Goal: Check status

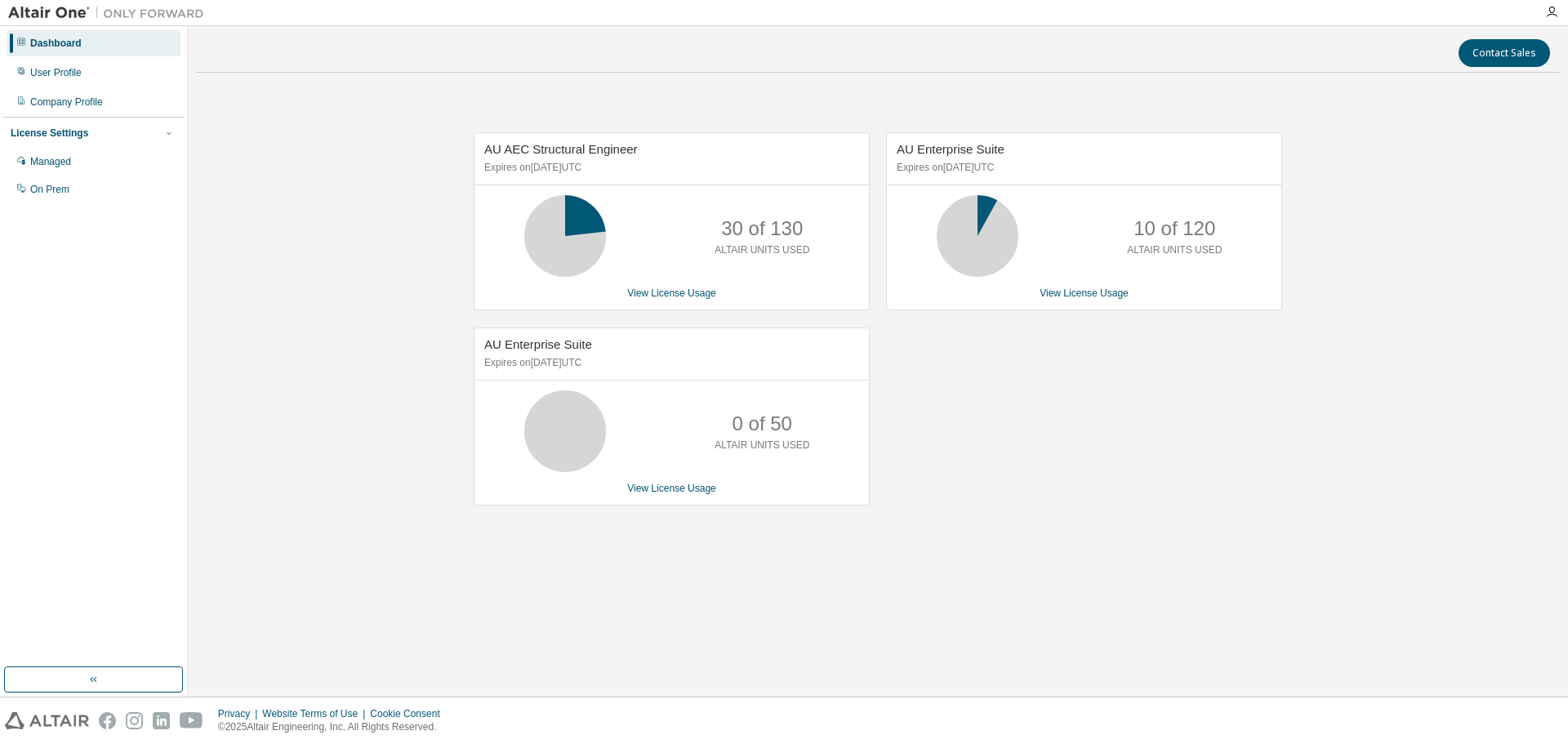
click at [523, 150] on span "AU AEC Structural Engineer" at bounding box center [561, 149] width 154 height 14
click at [501, 147] on span "AU AEC Structural Engineer" at bounding box center [561, 149] width 154 height 14
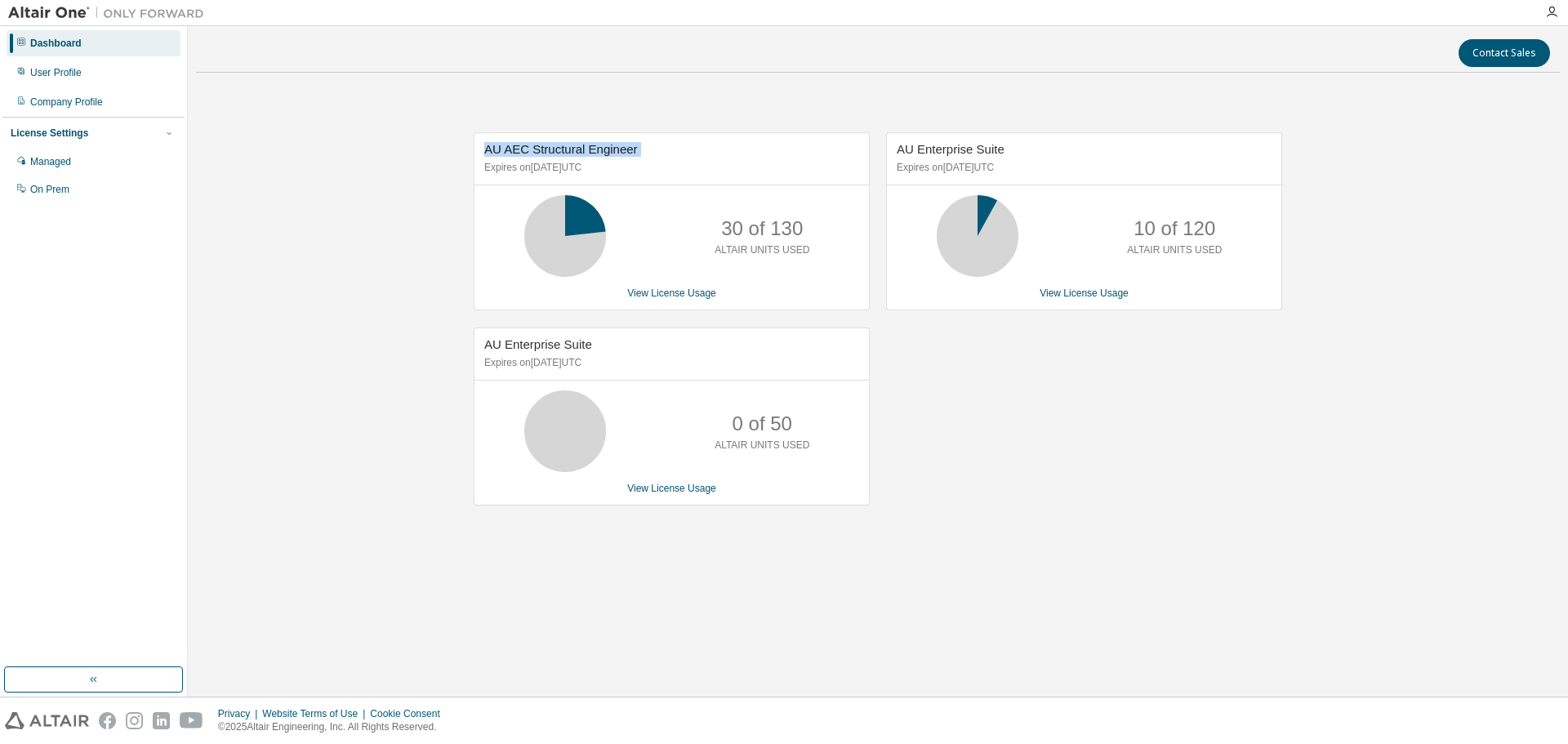
click at [501, 147] on span "AU AEC Structural Engineer" at bounding box center [561, 149] width 154 height 14
click at [495, 147] on span "AU AEC Structural Engineer" at bounding box center [561, 149] width 154 height 14
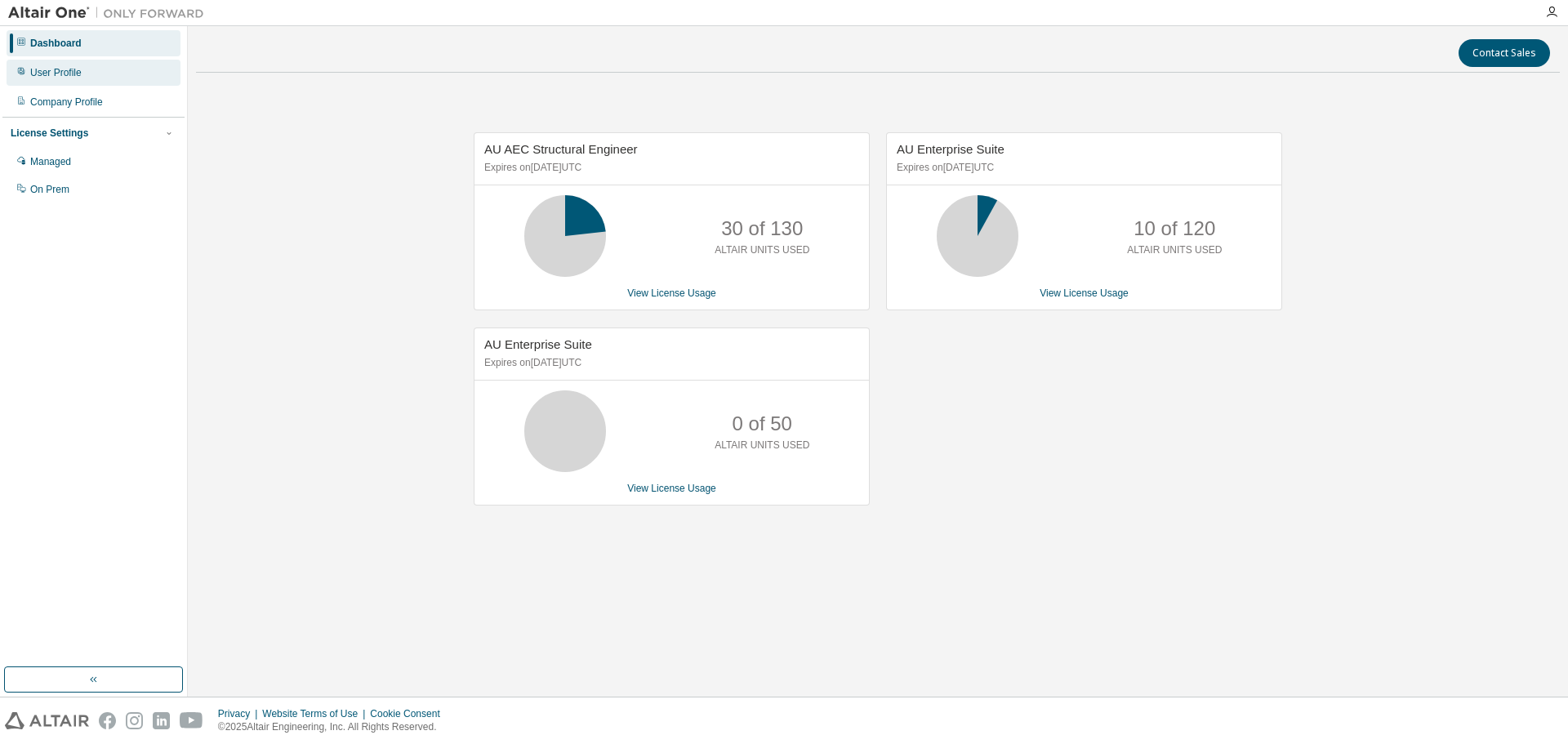
click at [121, 85] on div "User Profile" at bounding box center [93, 72] width 174 height 26
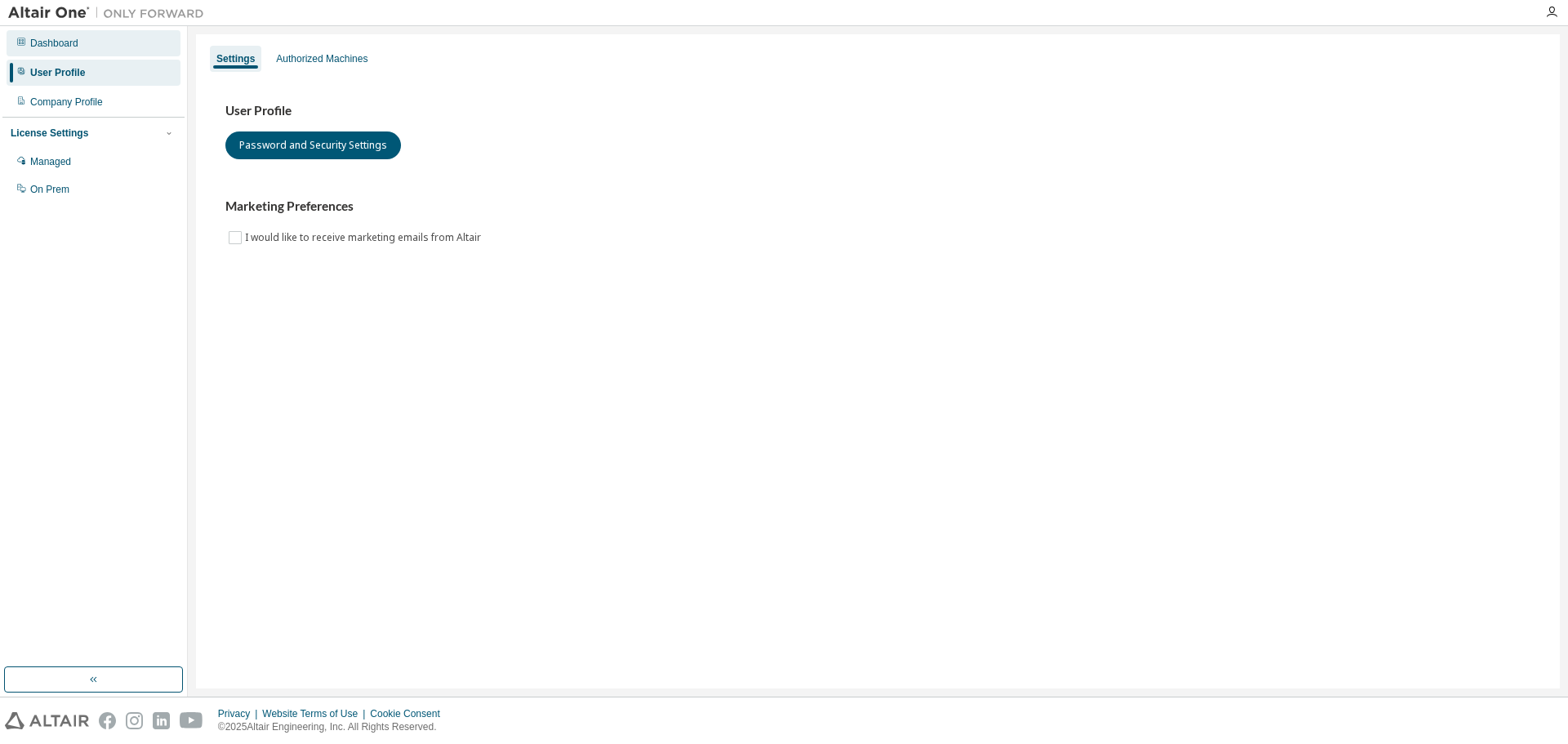
click at [100, 48] on div "Dashboard" at bounding box center [93, 43] width 174 height 26
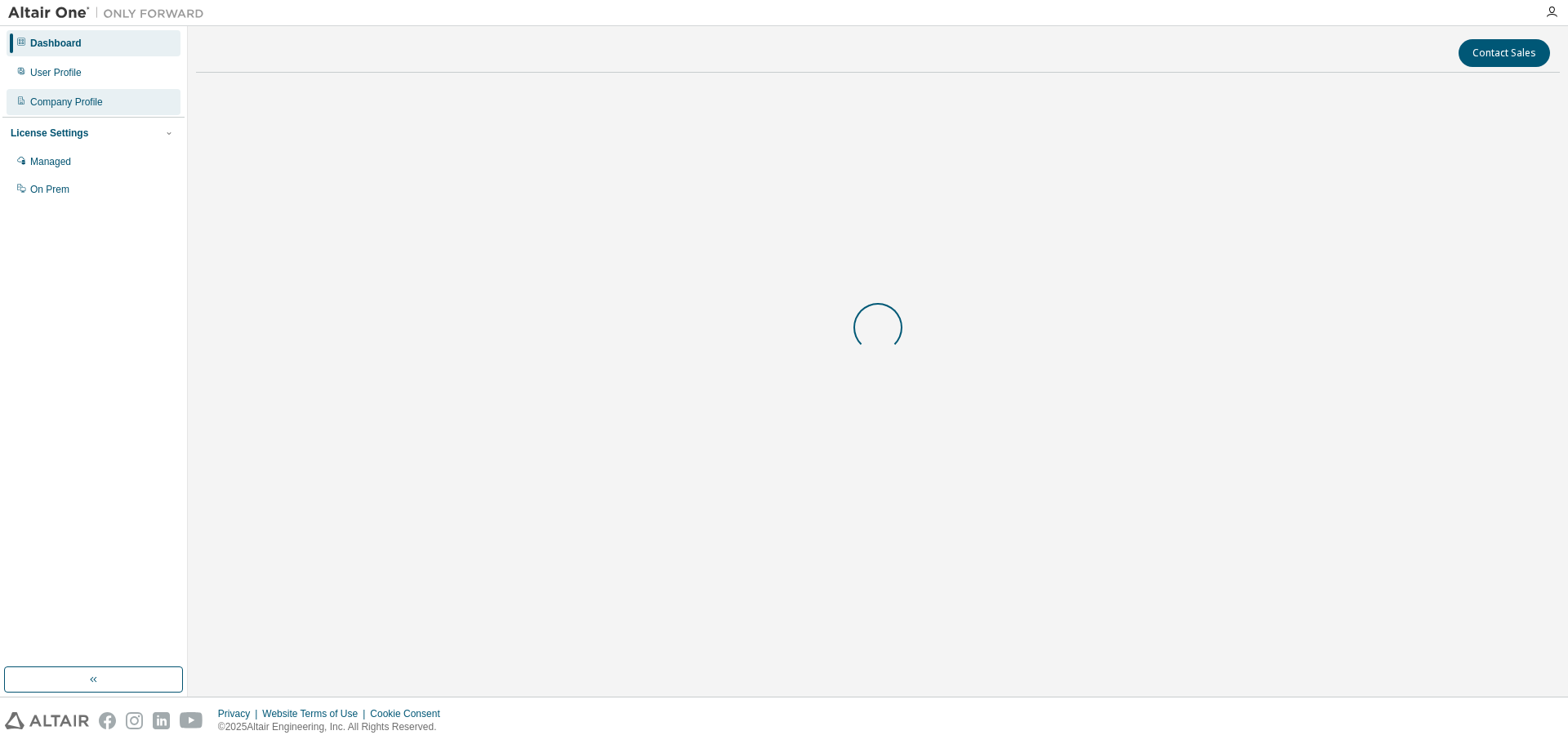
click at [107, 104] on div "Company Profile" at bounding box center [93, 102] width 174 height 26
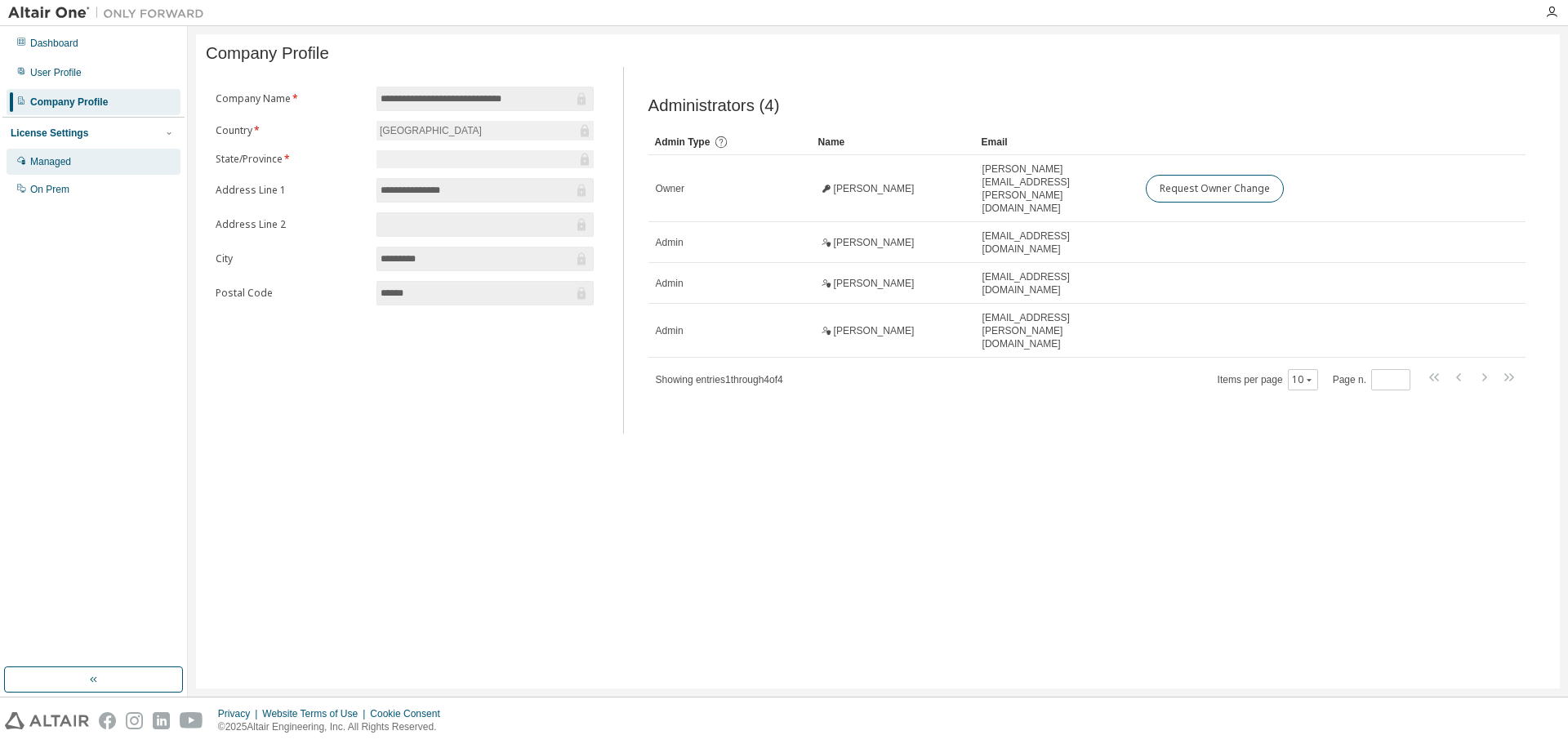
click at [143, 155] on div "Managed" at bounding box center [93, 161] width 174 height 26
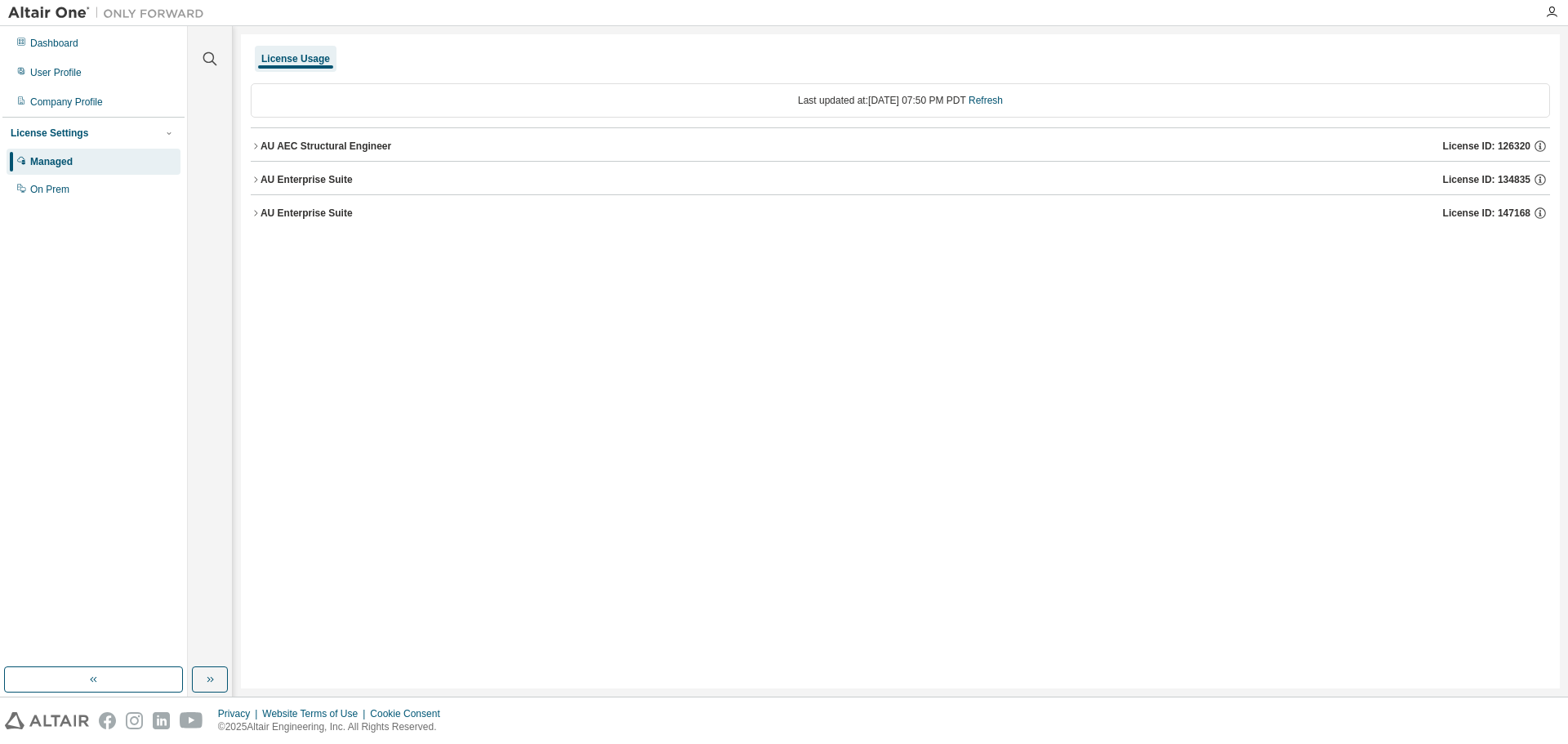
click at [263, 138] on button "AU AEC Structural Engineer License ID: 126320" at bounding box center [900, 146] width 1299 height 36
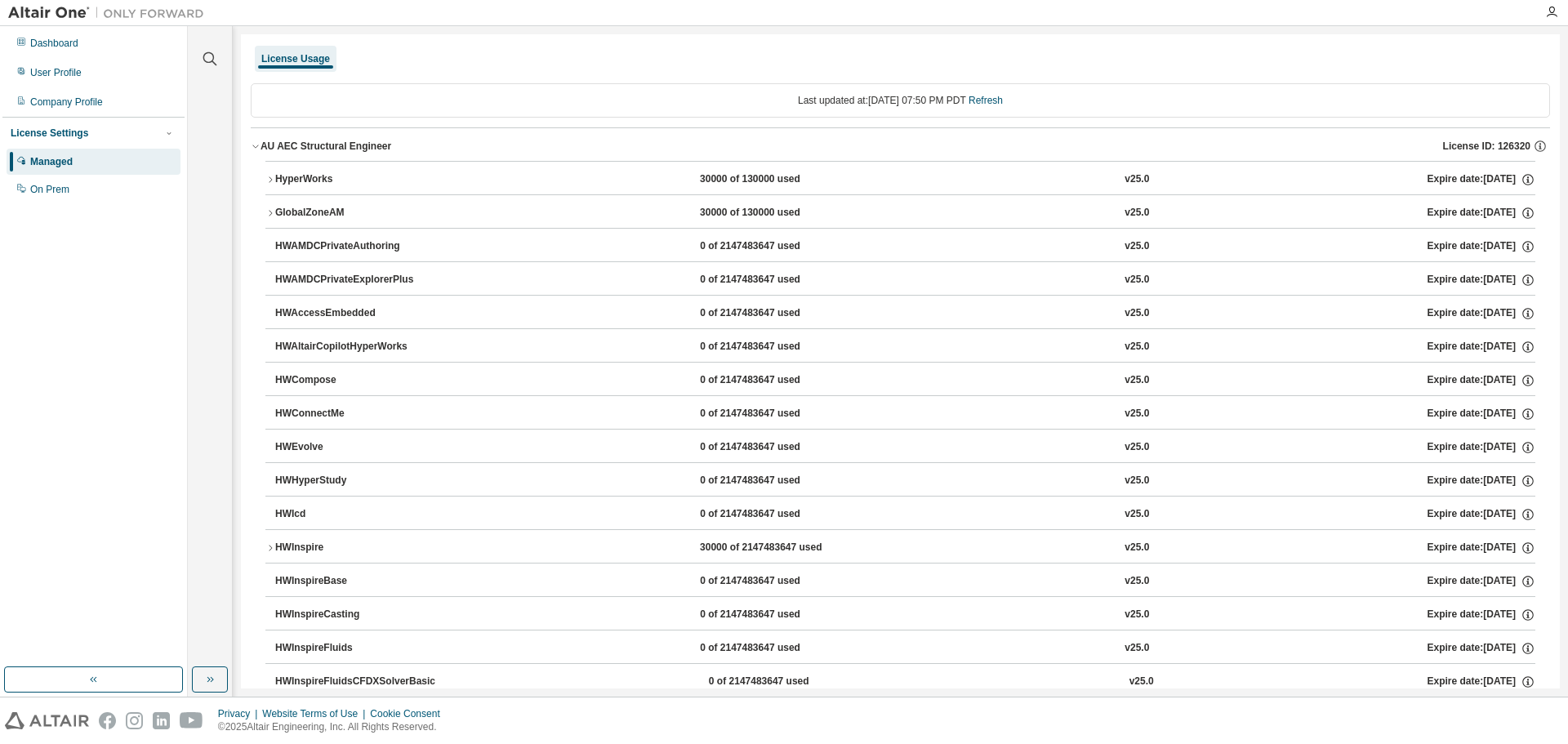
drag, startPoint x: 340, startPoint y: 241, endPoint x: 306, endPoint y: 26, distance: 217.7
click at [262, 151] on div "AU AEC Structural Engineer" at bounding box center [326, 145] width 131 height 13
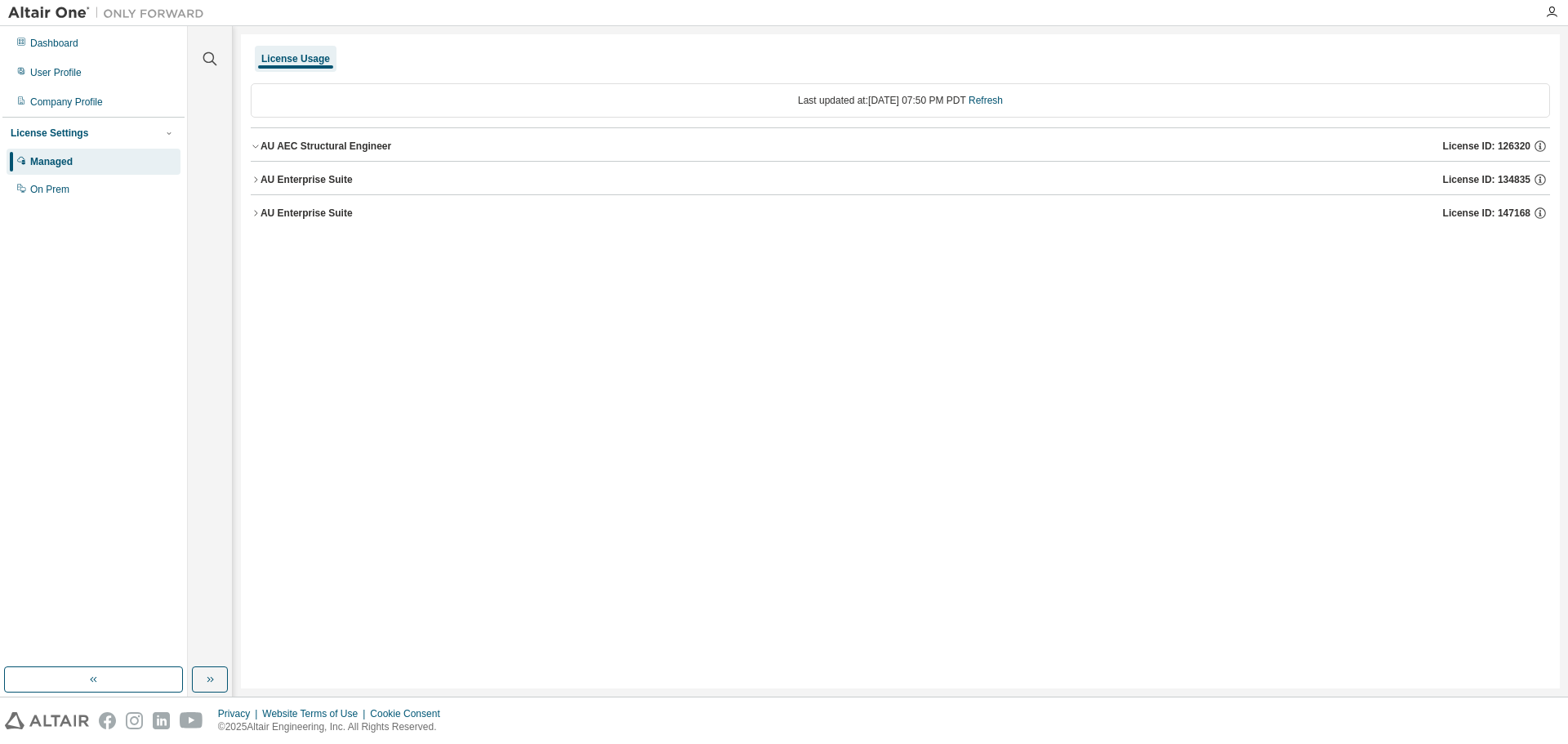
click at [262, 151] on div "AU AEC Structural Engineer" at bounding box center [326, 145] width 131 height 13
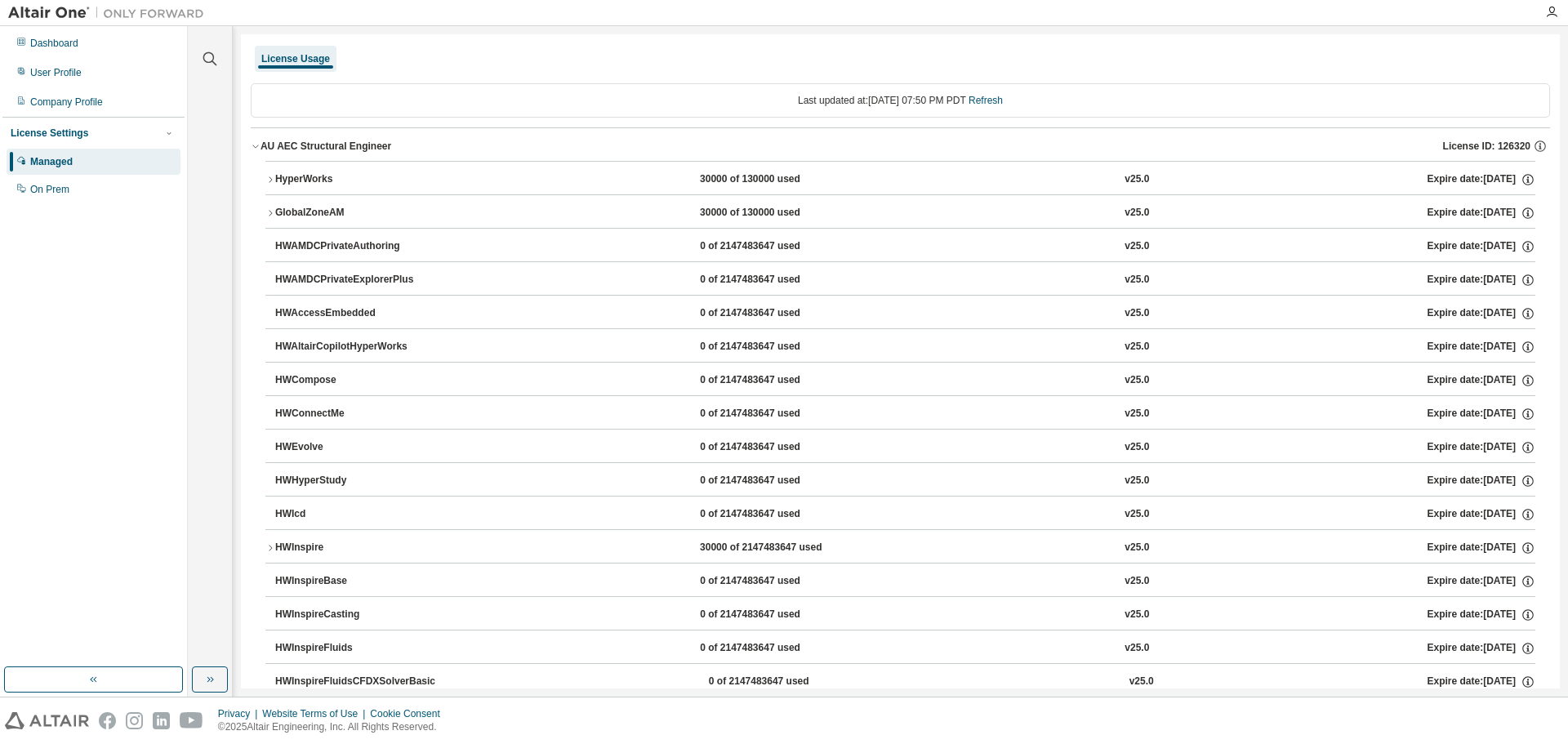
click at [261, 151] on div "AU AEC Structural Engineer" at bounding box center [326, 145] width 131 height 13
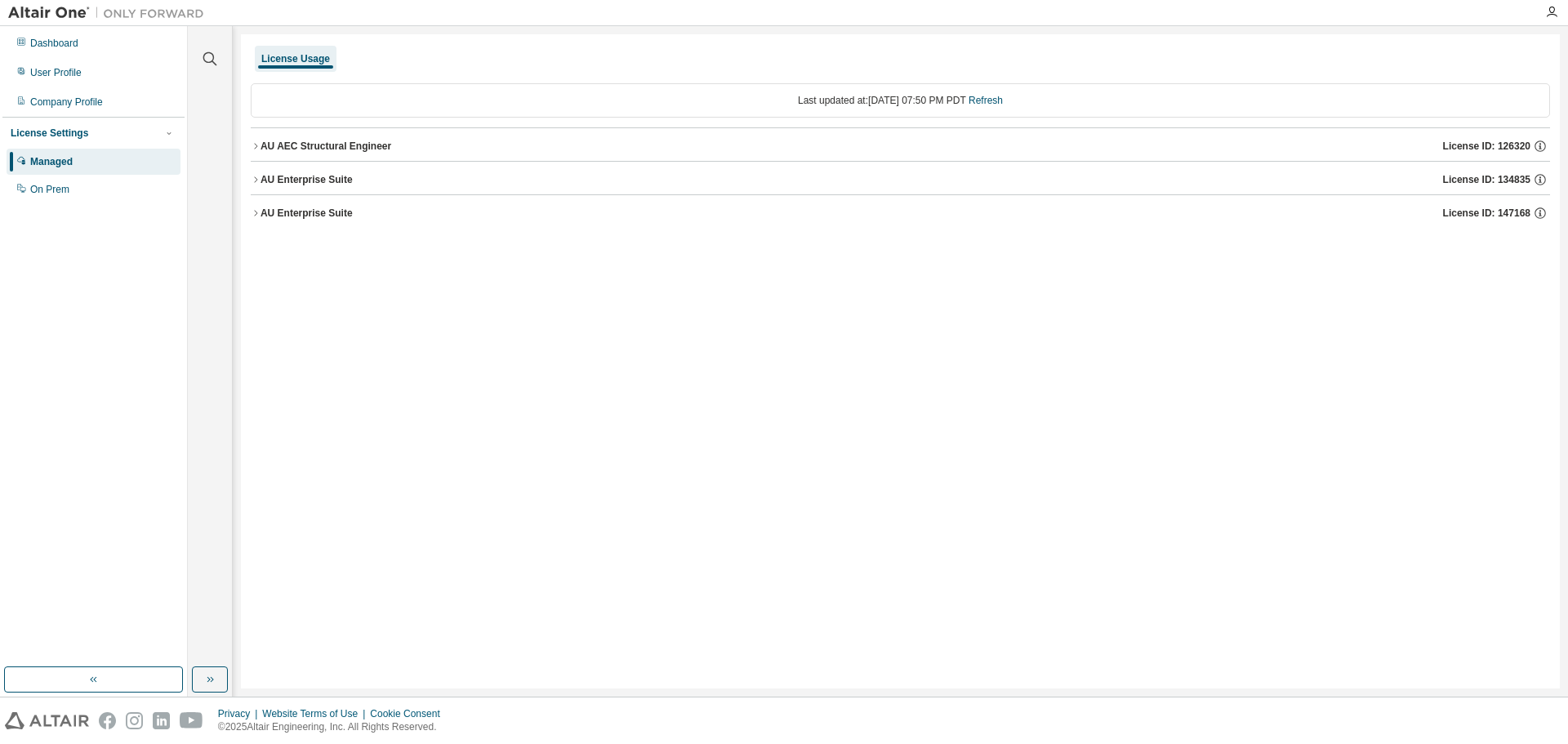
click at [262, 221] on button "AU Enterprise Suite License ID: 147168" at bounding box center [900, 213] width 1299 height 36
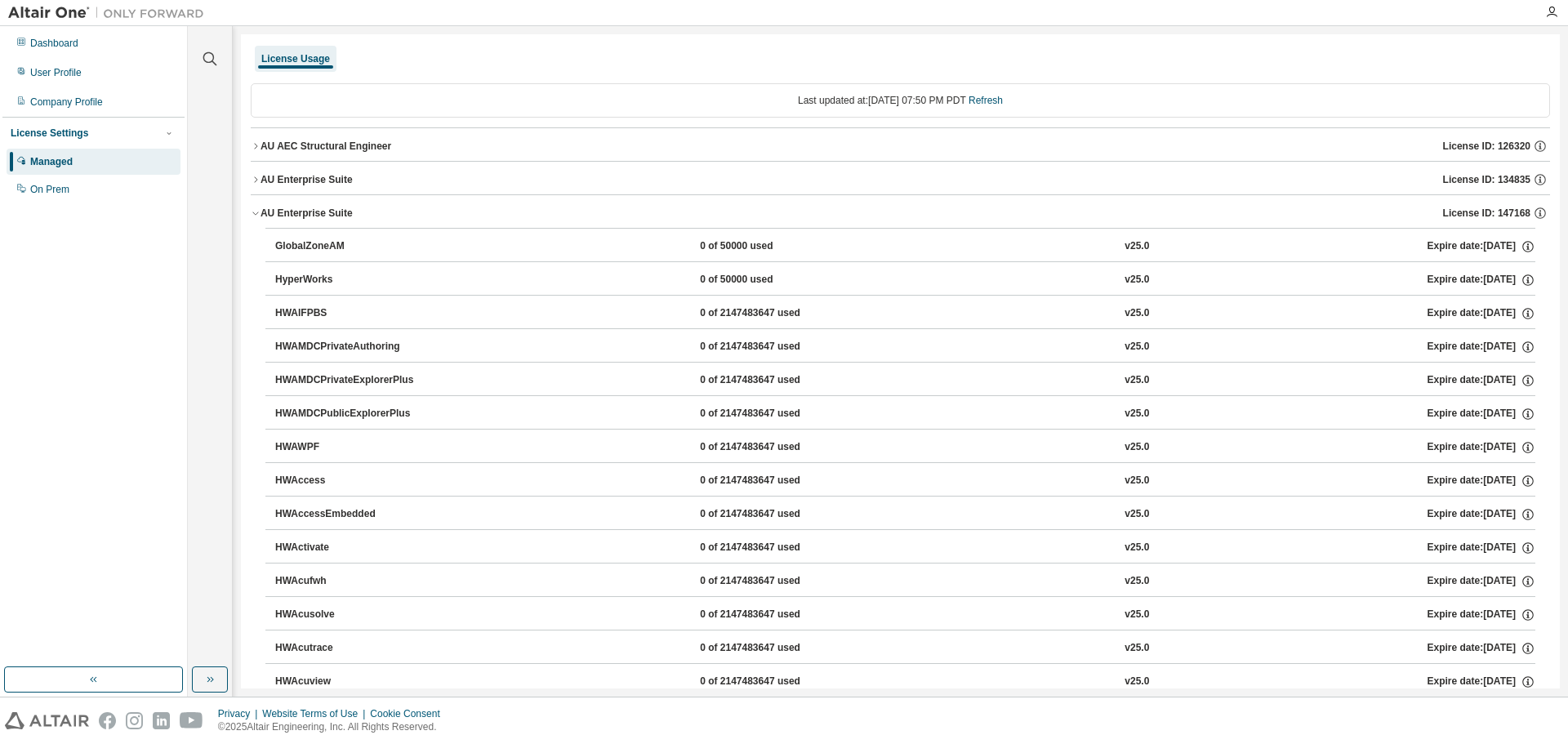
click at [256, 215] on icon "button" at bounding box center [255, 214] width 6 height 3
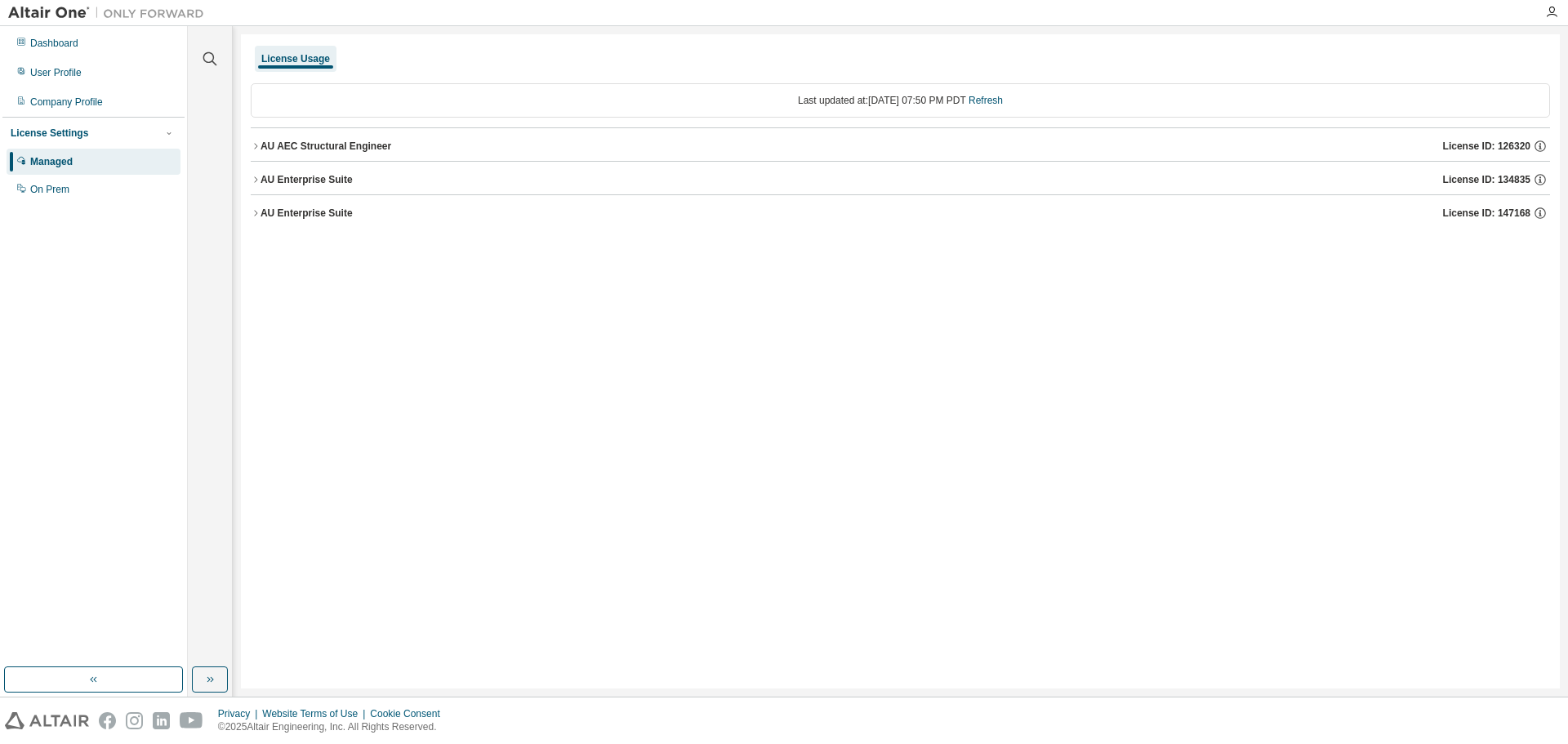
click at [256, 215] on icon "button" at bounding box center [256, 213] width 10 height 10
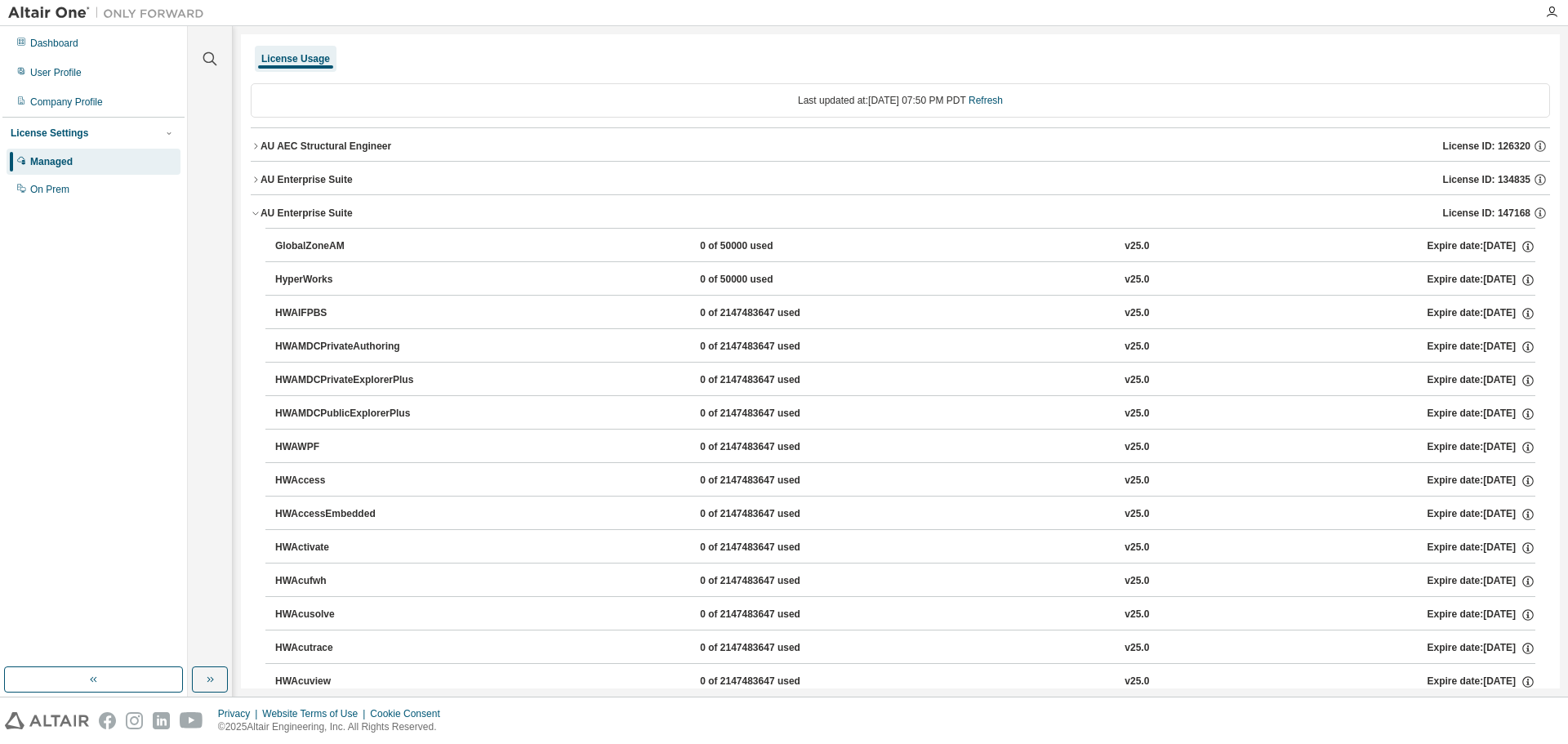
click at [105, 63] on div "User Profile" at bounding box center [93, 72] width 174 height 26
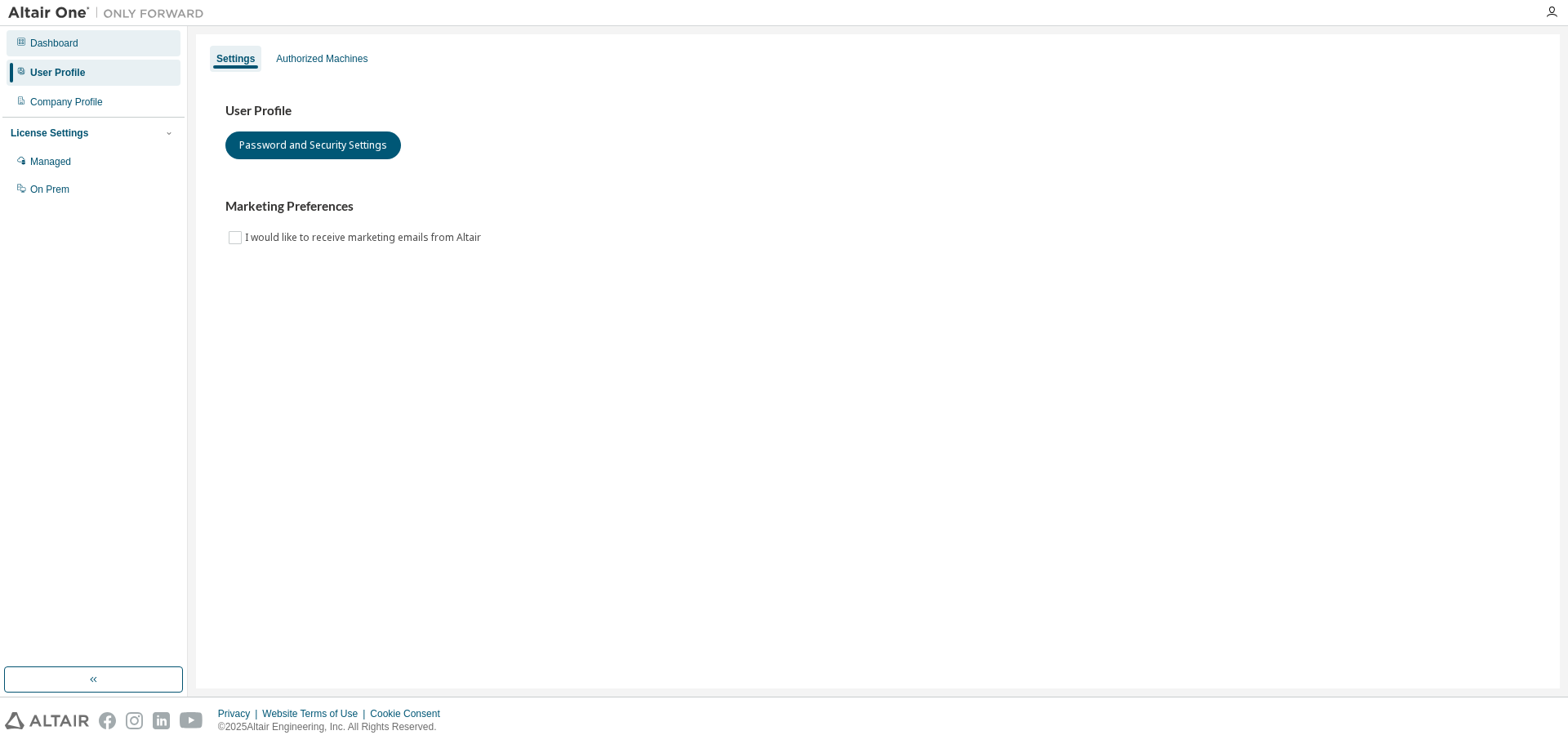
click at [102, 45] on div "Dashboard" at bounding box center [93, 43] width 174 height 26
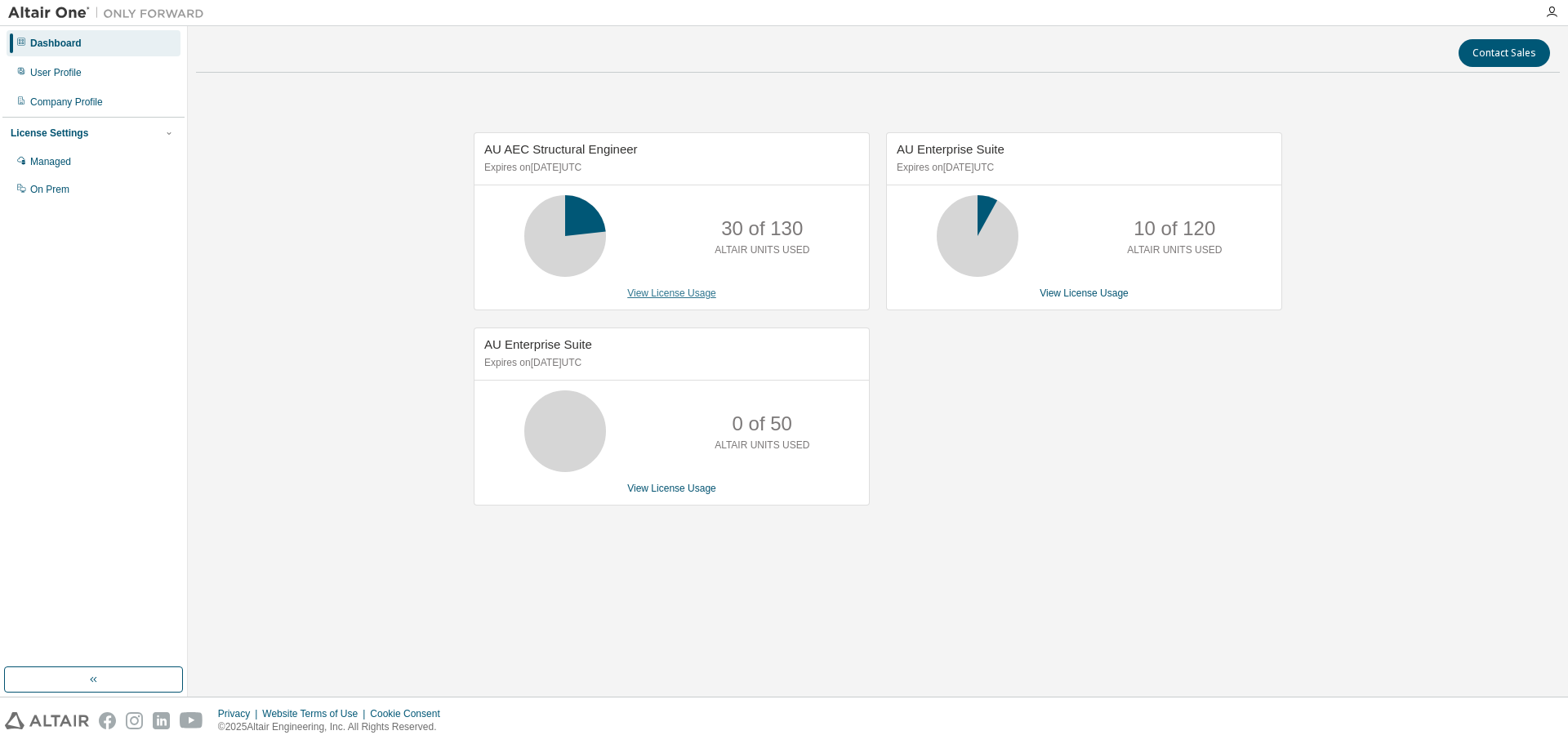
click at [701, 296] on link "View License Usage" at bounding box center [671, 292] width 89 height 11
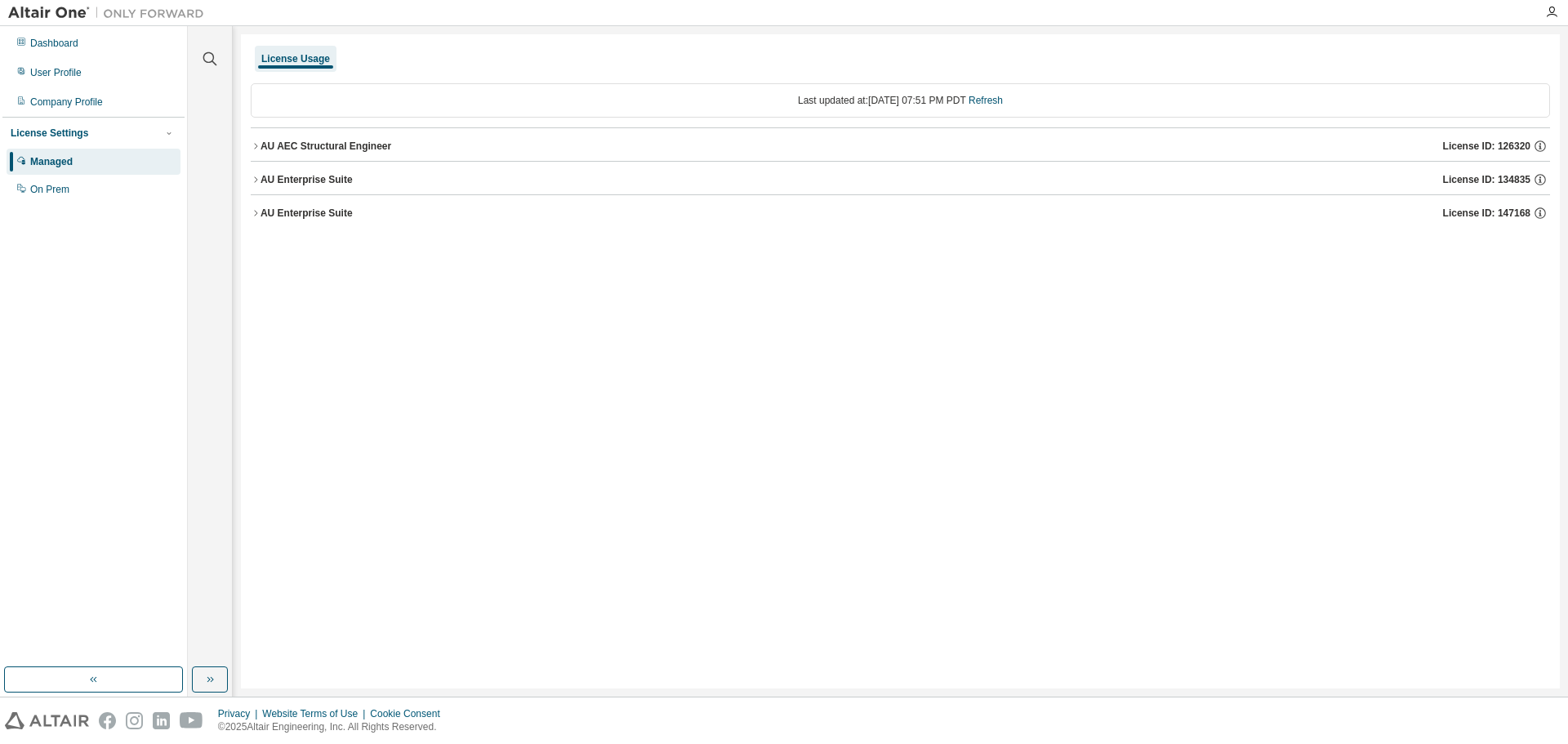
click at [368, 141] on div "AU AEC Structural Engineer" at bounding box center [326, 145] width 131 height 13
click at [332, 139] on div "AU AEC Structural Engineer" at bounding box center [326, 145] width 131 height 13
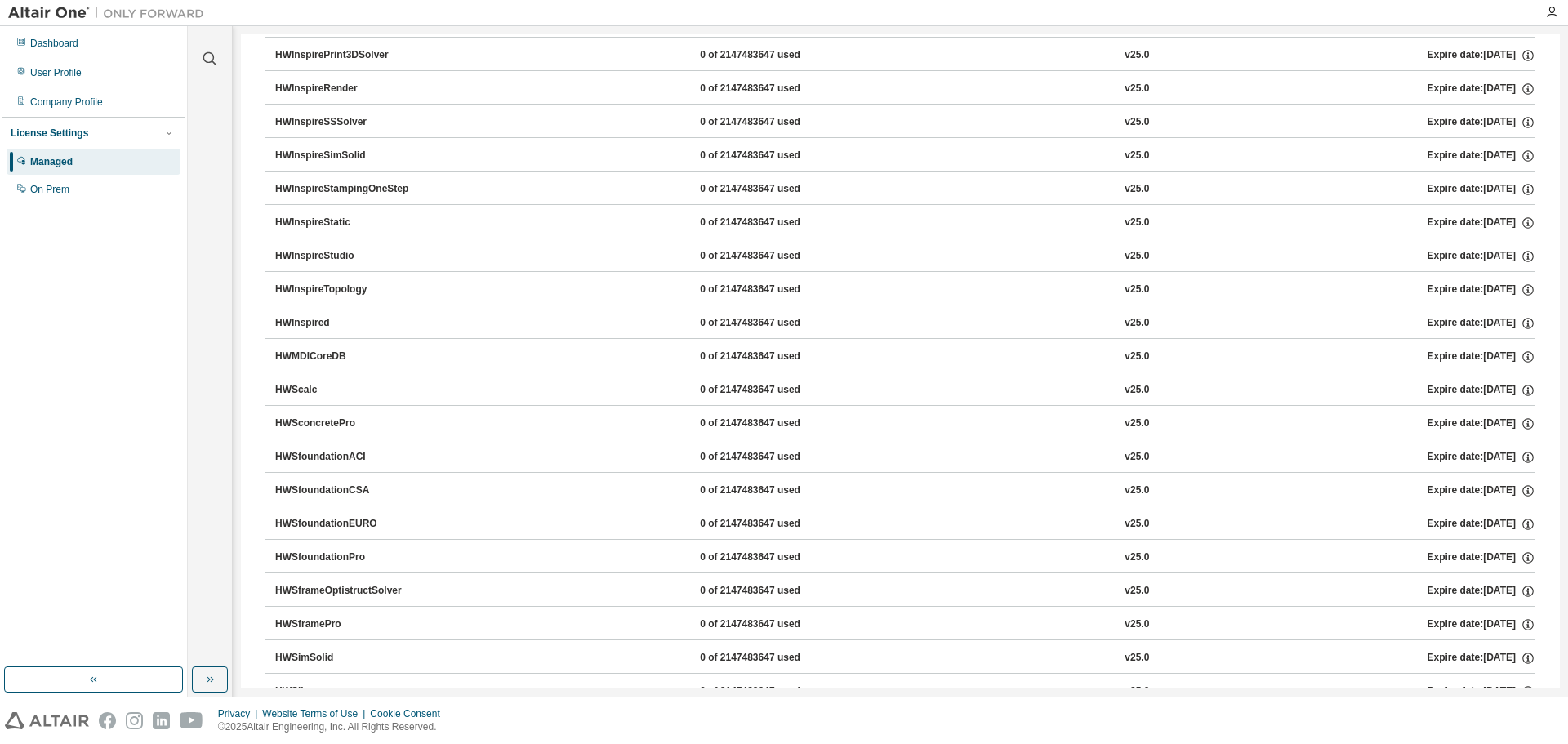
drag, startPoint x: 418, startPoint y: 276, endPoint x: 437, endPoint y: 443, distance: 168.1
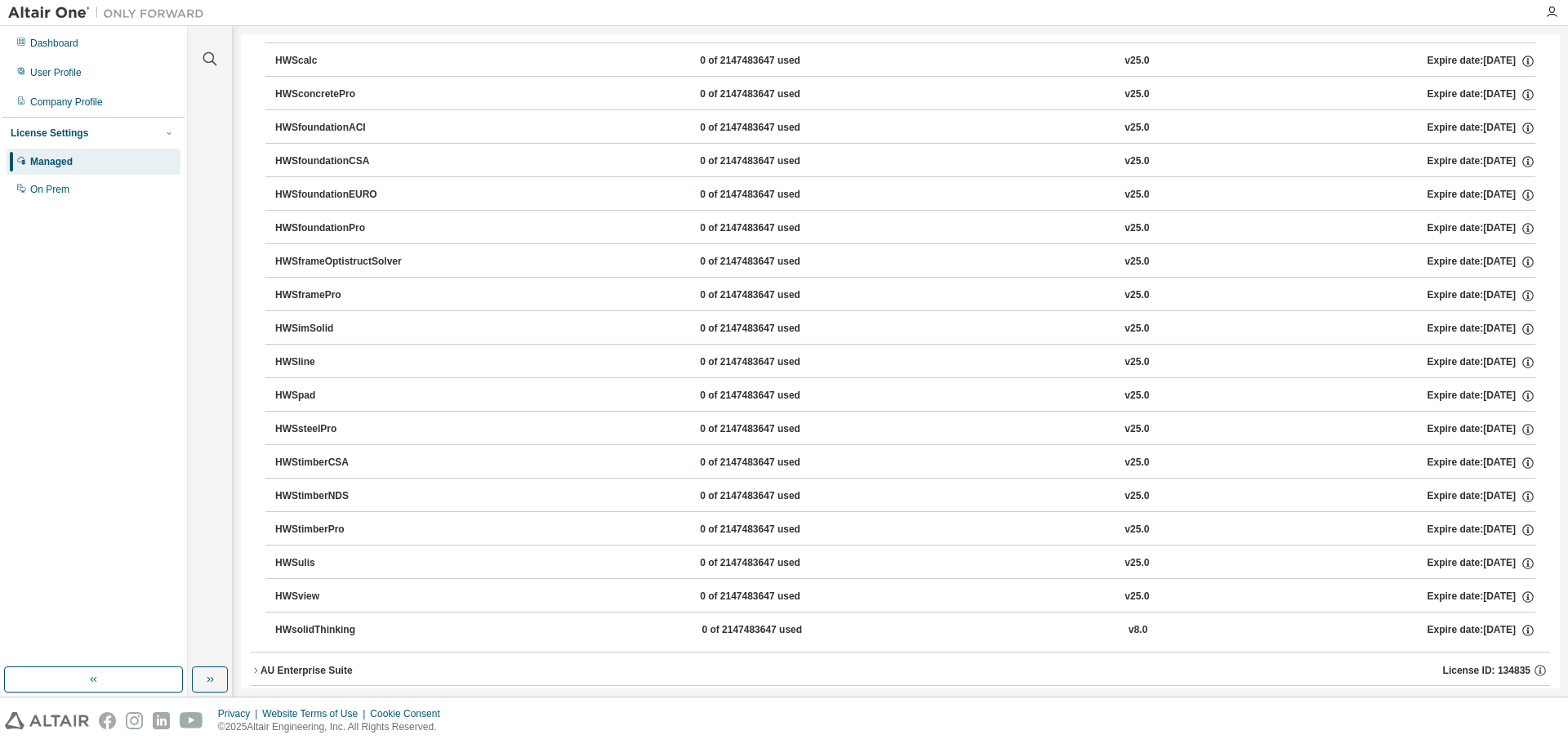
scroll to position [1410, 0]
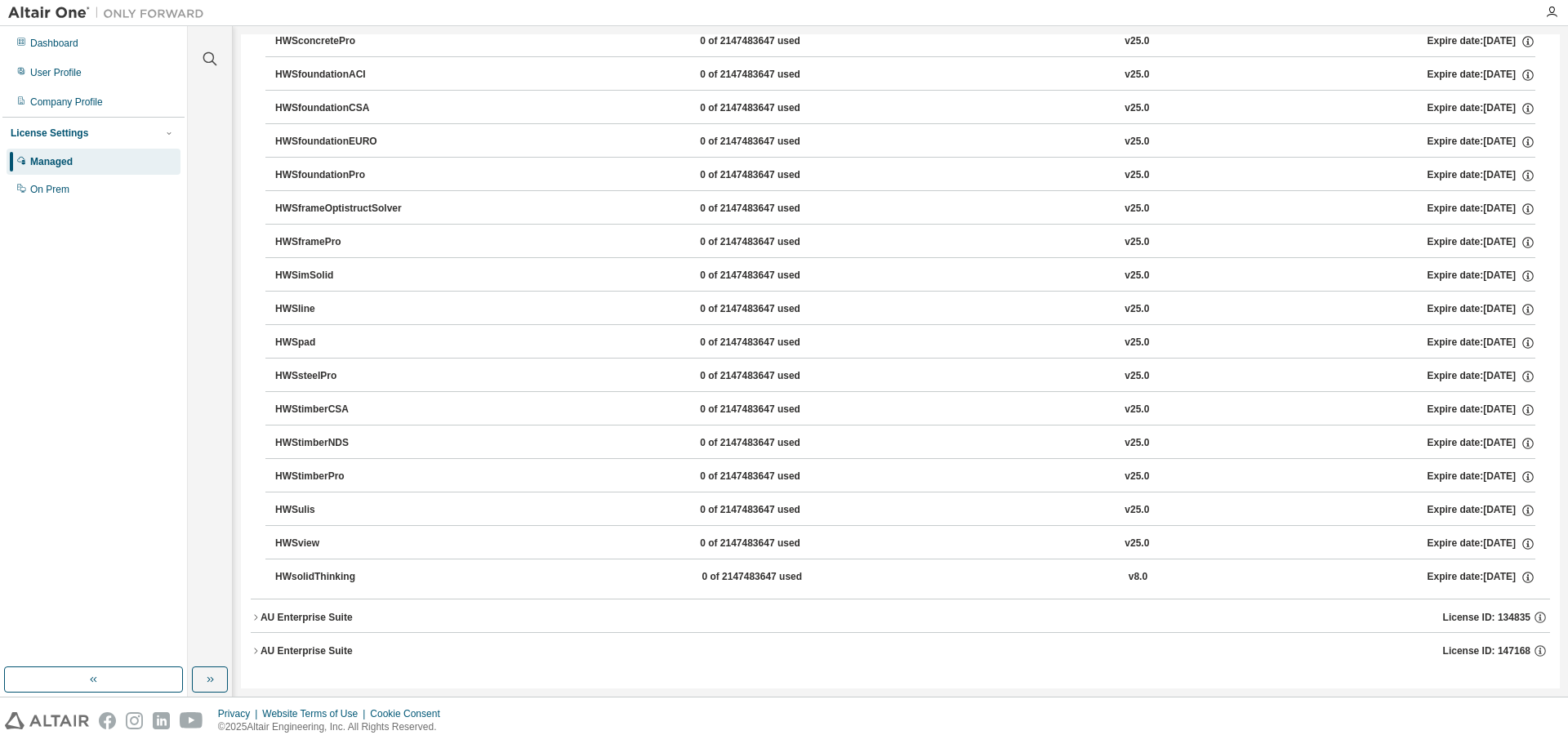
drag, startPoint x: 397, startPoint y: 347, endPoint x: 423, endPoint y: 458, distance: 114.0
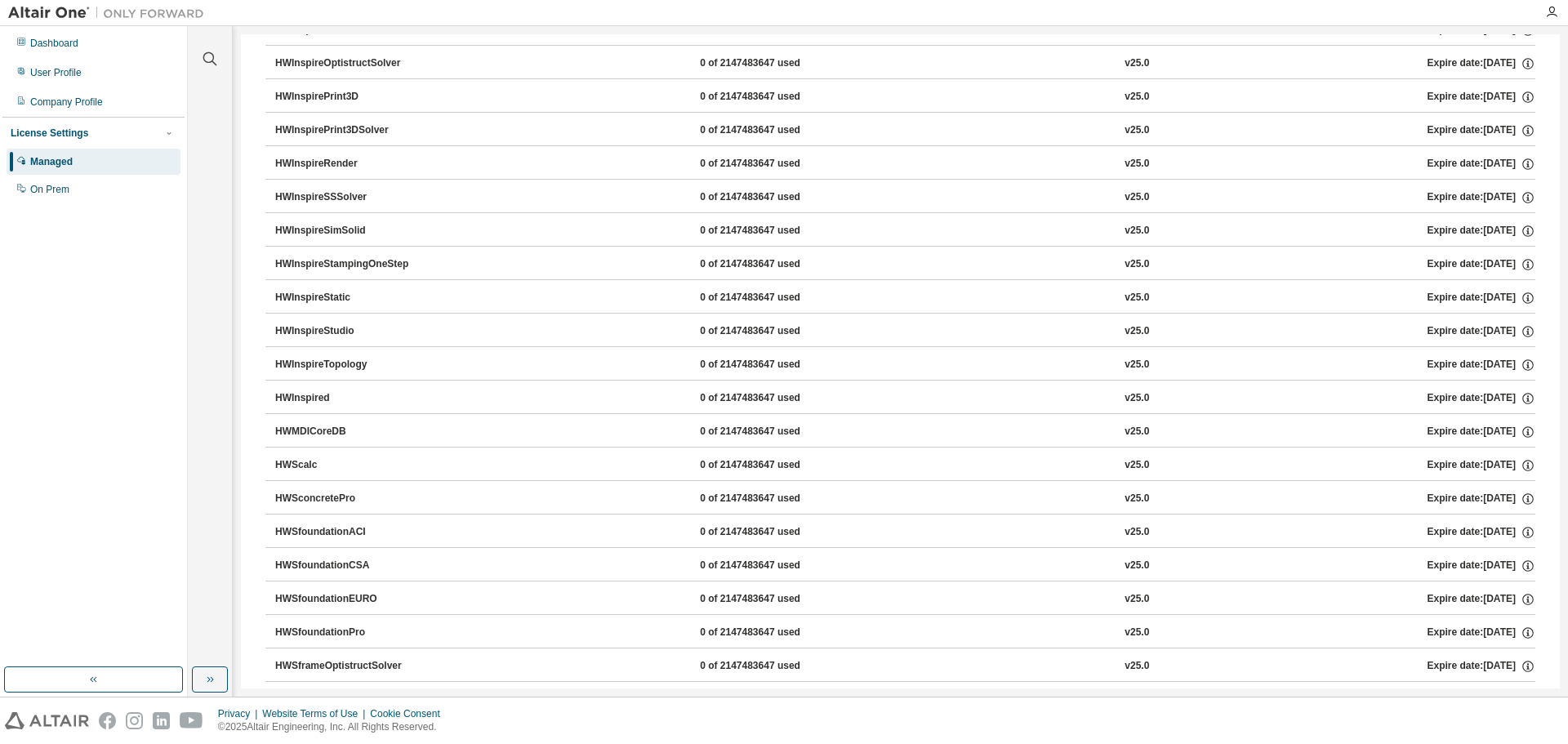
drag, startPoint x: 414, startPoint y: 392, endPoint x: 400, endPoint y: 283, distance: 109.9
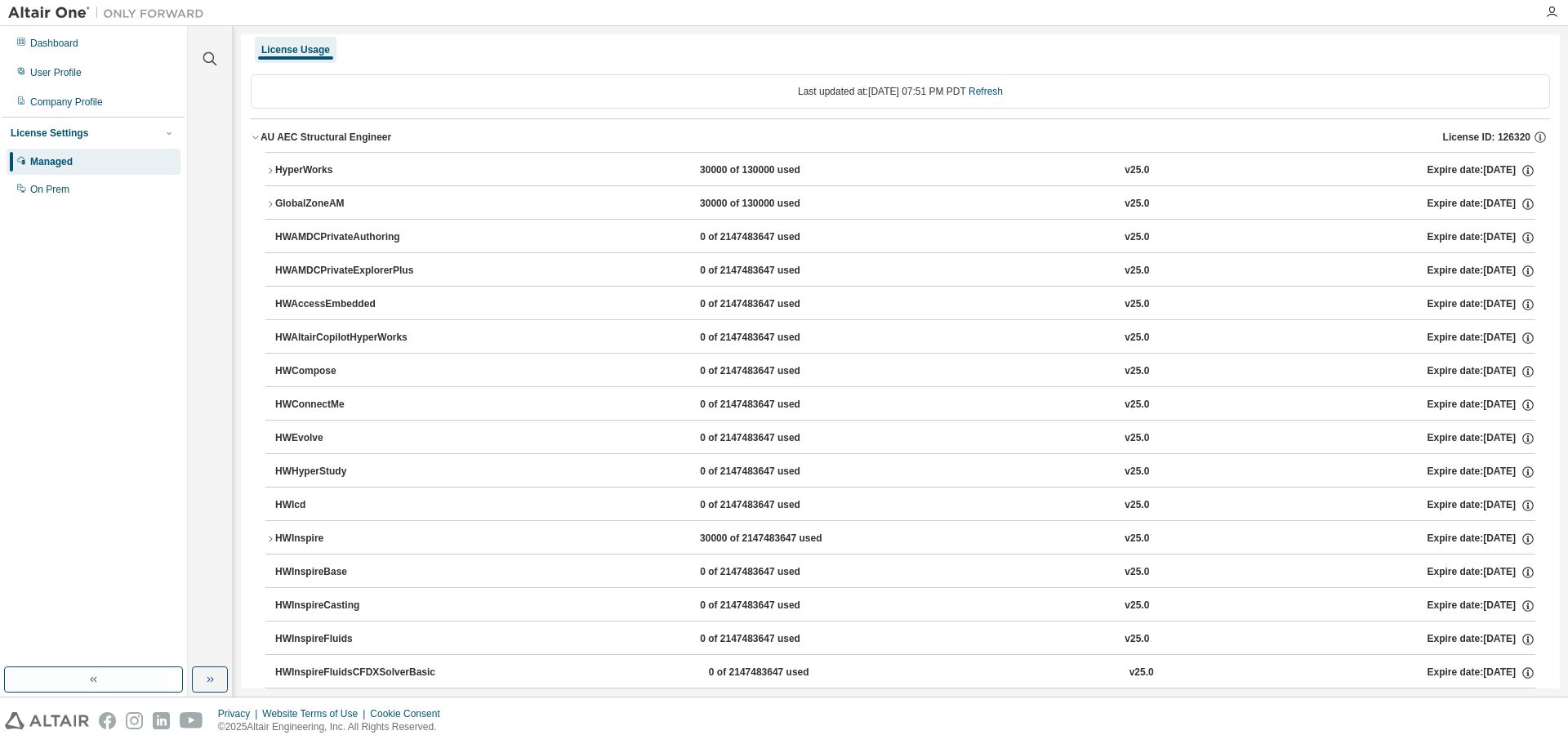
scroll to position [0, 0]
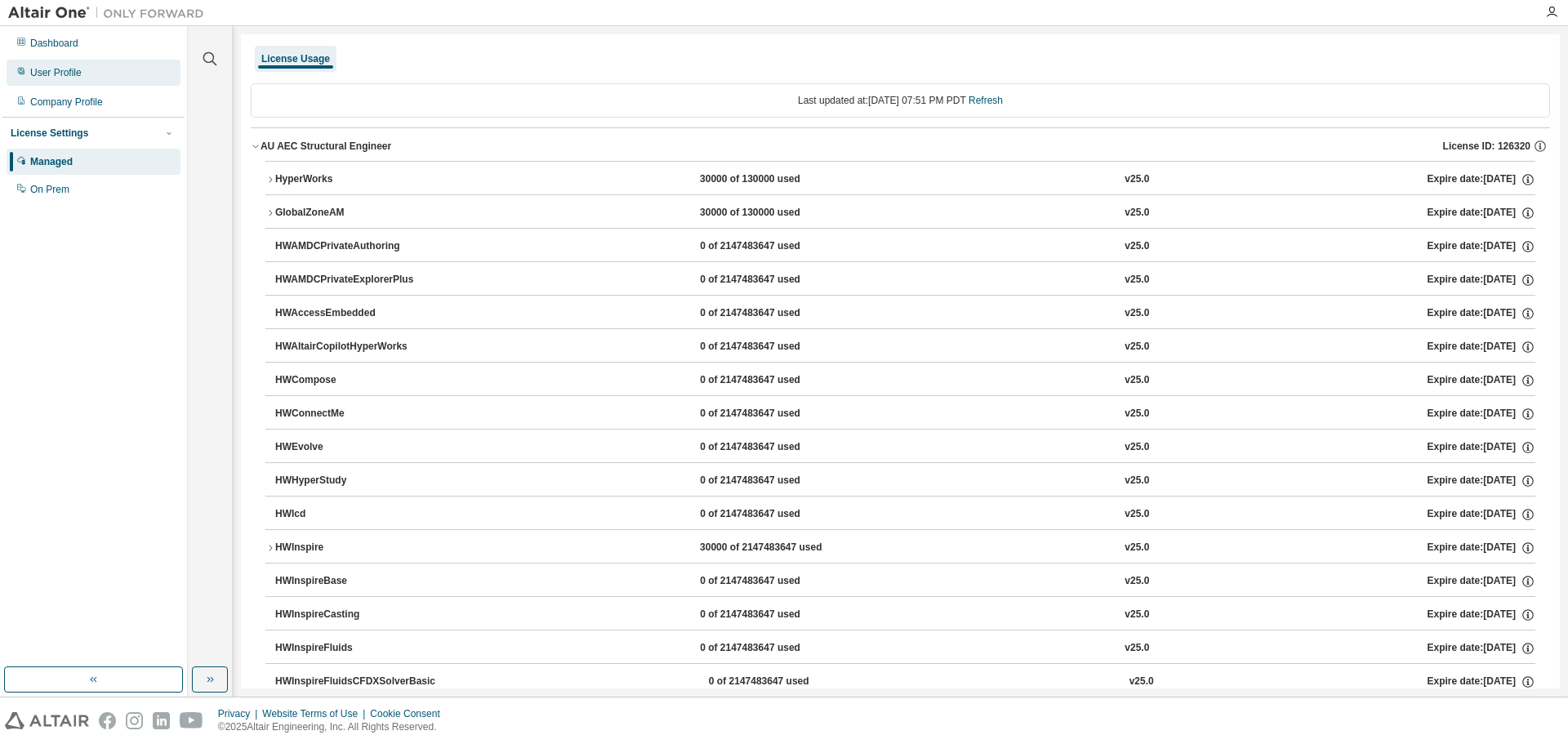
click at [128, 63] on div "User Profile" at bounding box center [93, 72] width 174 height 26
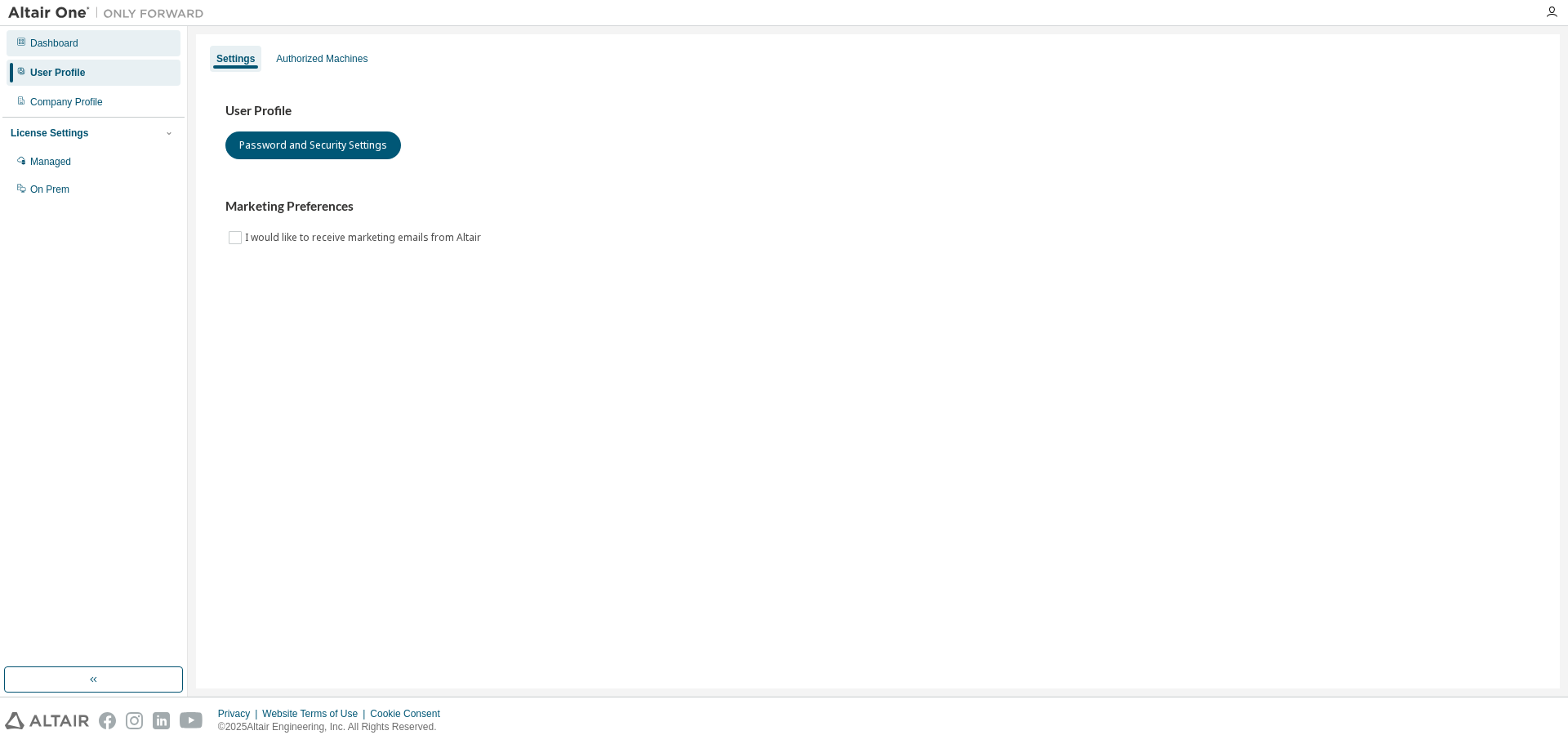
click at [113, 46] on div "Dashboard" at bounding box center [93, 43] width 174 height 26
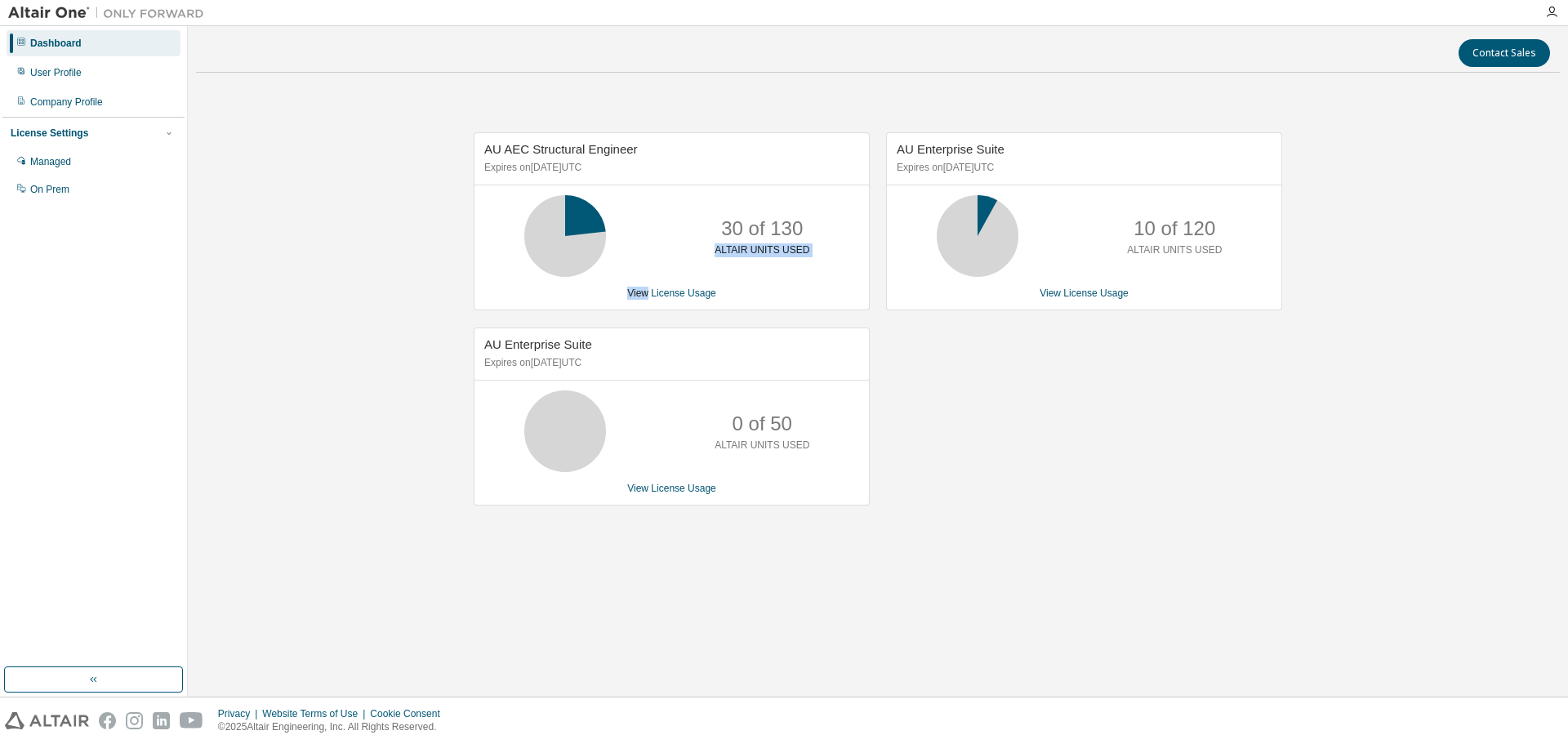
drag, startPoint x: 650, startPoint y: 283, endPoint x: 667, endPoint y: 247, distance: 39.8
click at [667, 247] on div "AU AEC Structural Engineer Expires on August 31, 2025 UTC 30 of 130 ALTAIR UNIT…" at bounding box center [671, 222] width 396 height 178
drag, startPoint x: 702, startPoint y: 81, endPoint x: 685, endPoint y: 119, distance: 41.6
click at [702, 83] on div "Contact Sales AU AEC Structural Engineer Expires on August 31, 2025 UTC 30 of 1…" at bounding box center [877, 361] width 1363 height 654
click at [552, 92] on div "AU AEC Structural Engineer Expires on August 31, 2025 UTC 30 of 130 ALTAIR UNIT…" at bounding box center [877, 327] width 1363 height 483
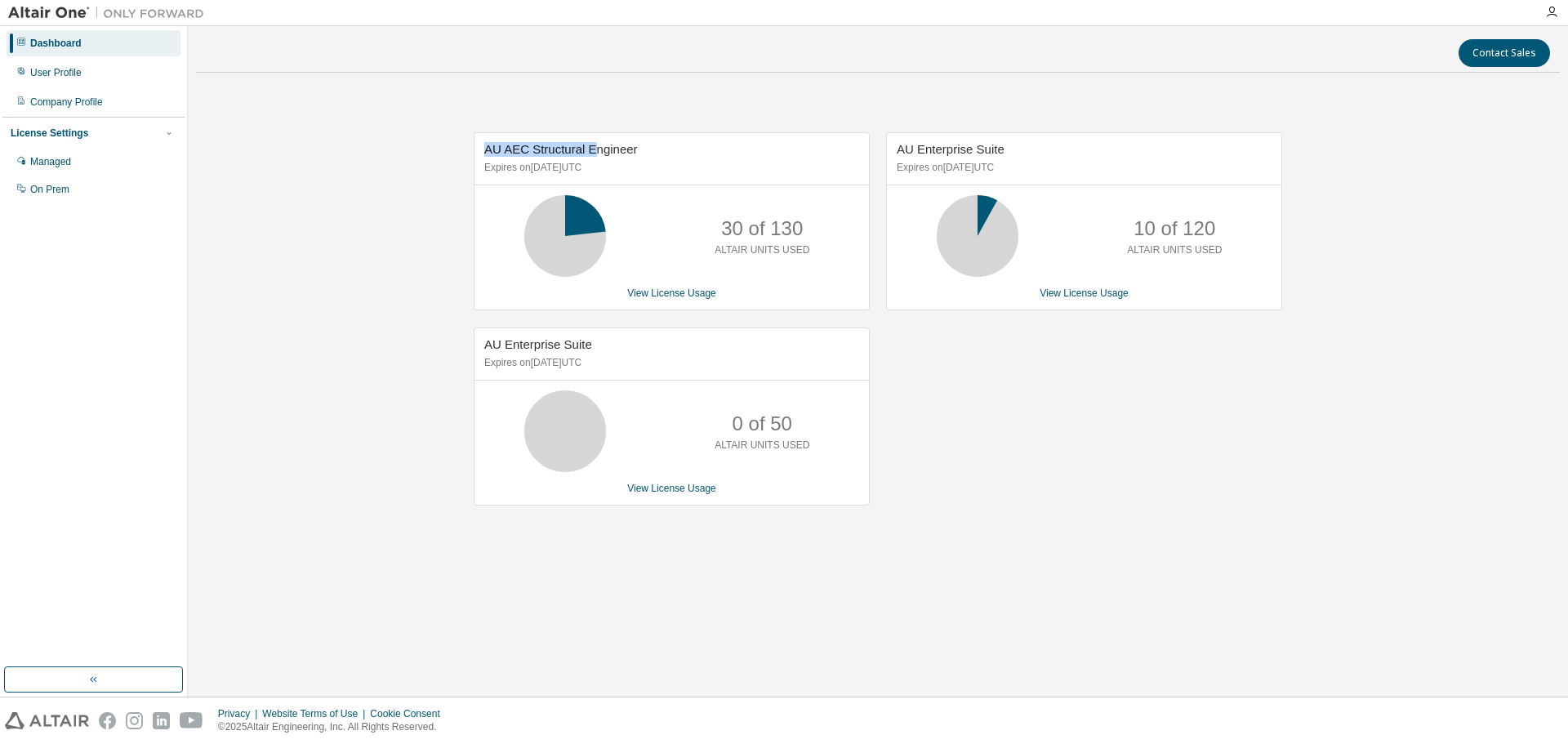
drag, startPoint x: 483, startPoint y: 149, endPoint x: 589, endPoint y: 149, distance: 106.0
click at [589, 149] on div "AU AEC Structural Engineer Expires on August 31, 2025 UTC" at bounding box center [671, 160] width 394 height 53
click at [575, 130] on div "AU AEC Structural Engineer Expires on August 31, 2025 UTC 30 of 130 ALTAIR UNIT…" at bounding box center [877, 327] width 1363 height 483
